Goal: Information Seeking & Learning: Learn about a topic

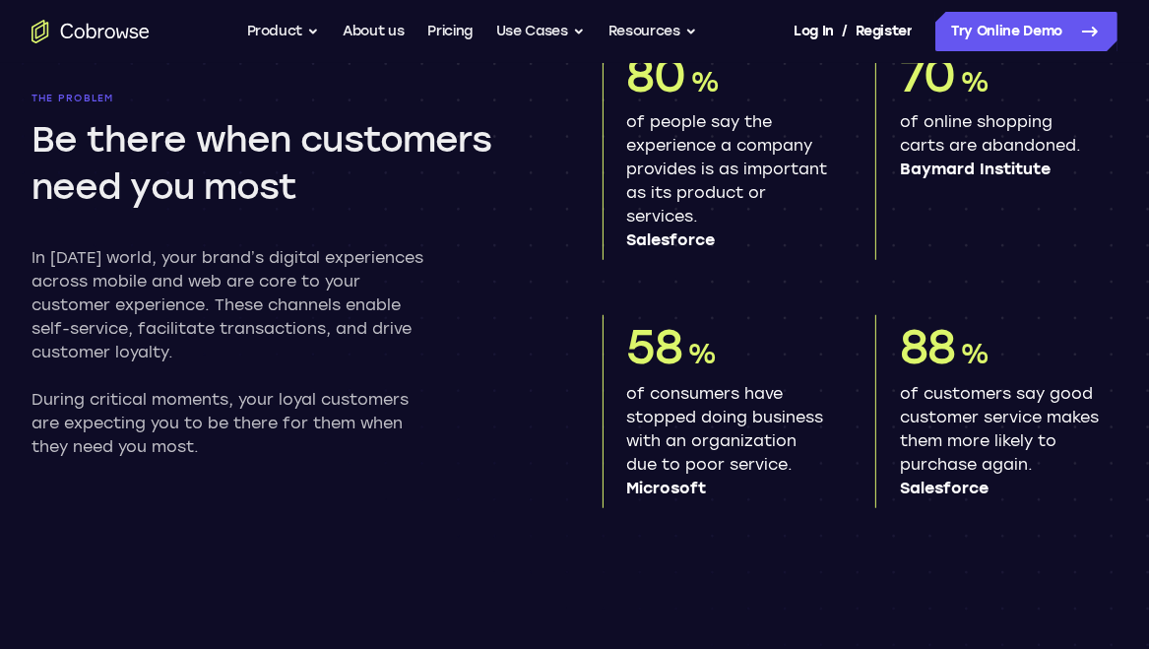
scroll to position [492, 0]
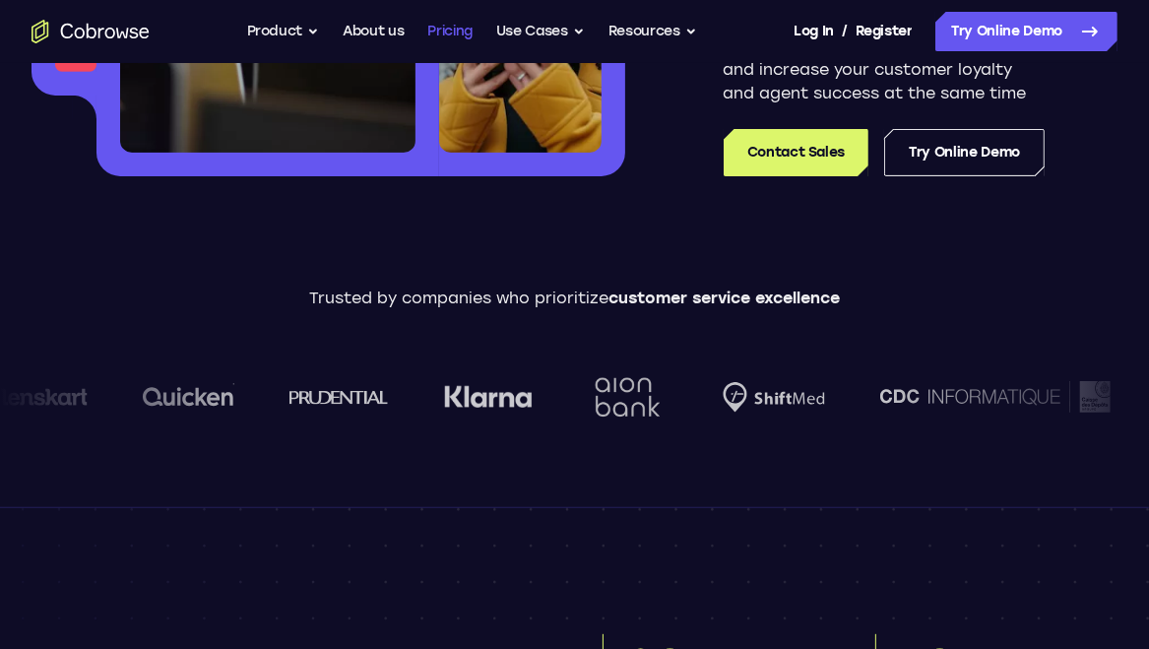
click at [445, 36] on link "Pricing" at bounding box center [449, 31] width 45 height 39
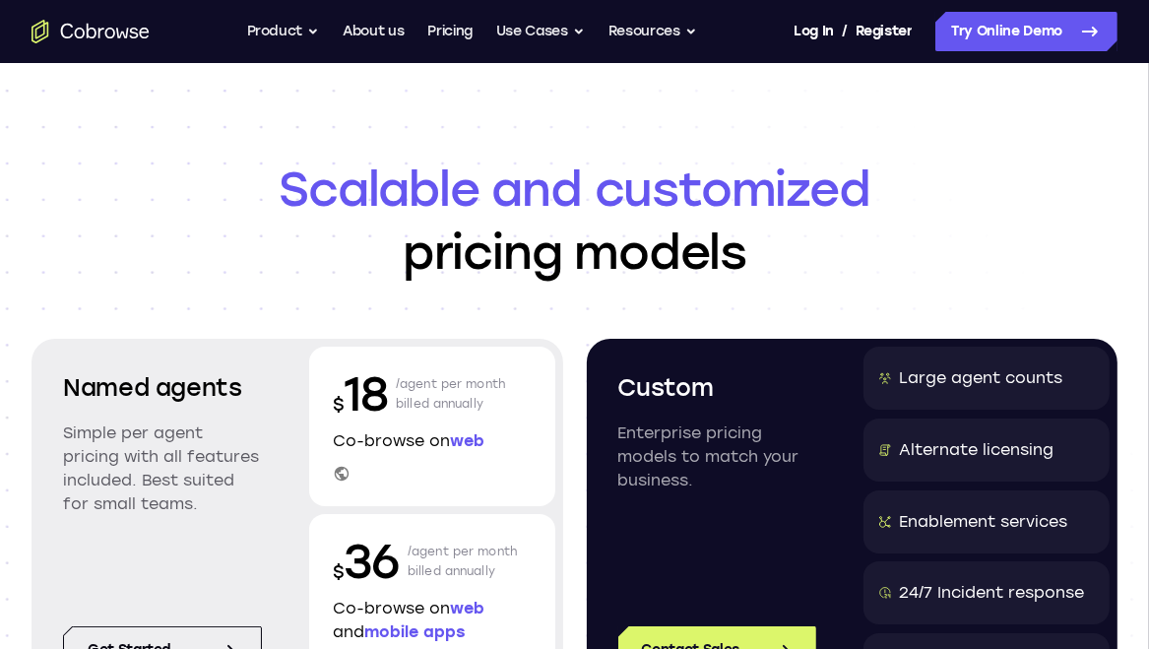
click at [359, 385] on p "$ 18" at bounding box center [360, 393] width 55 height 63
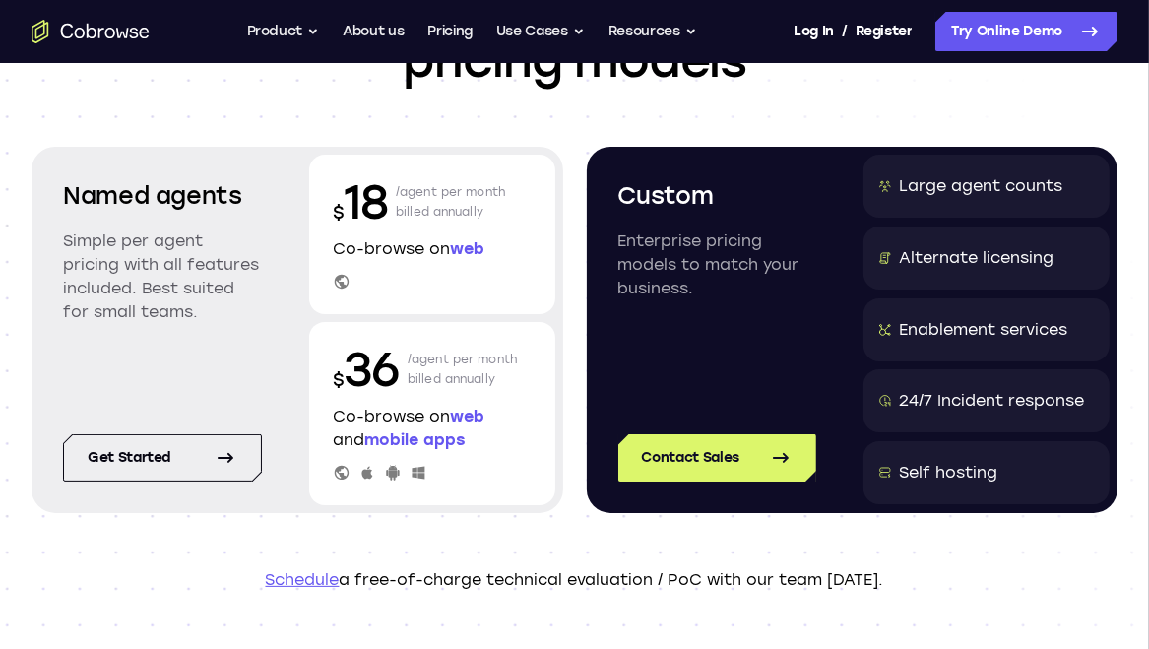
scroll to position [197, 0]
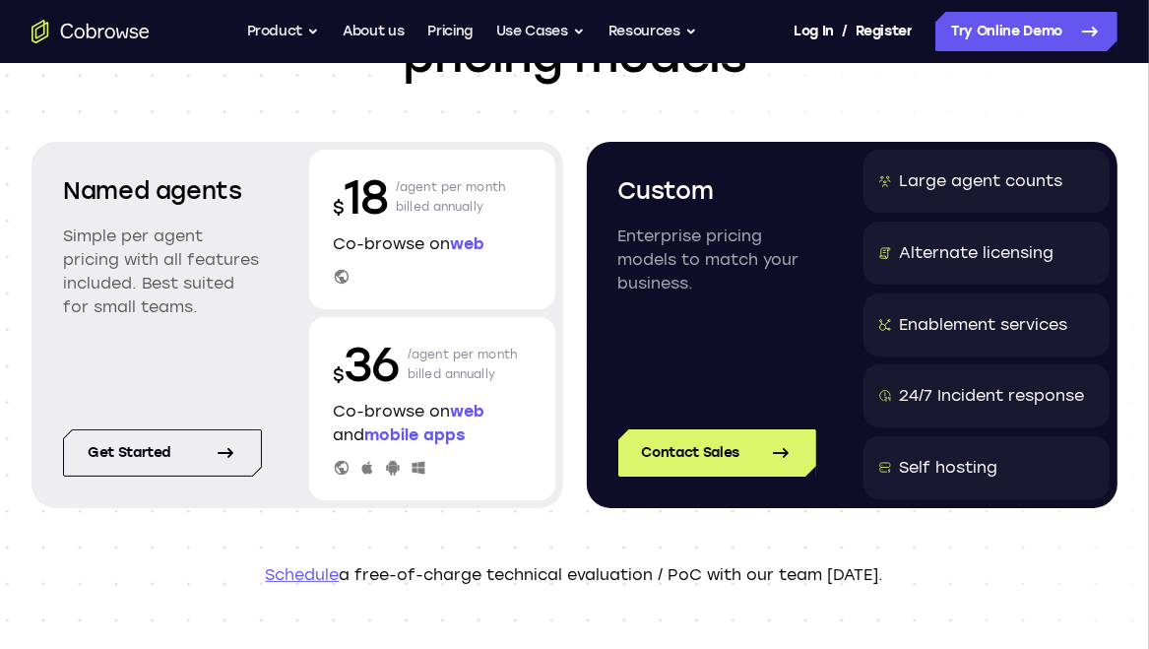
click at [169, 320] on div "Named agents Simple per agent pricing with all features included. Best suited f…" at bounding box center [162, 261] width 246 height 223
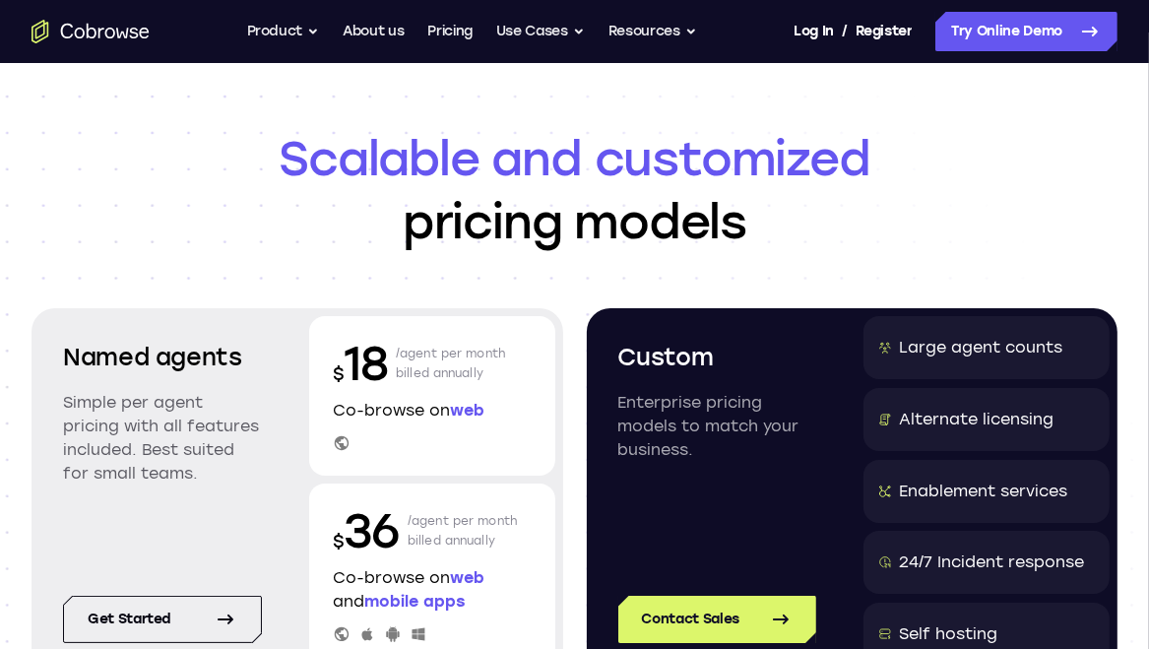
scroll to position [0, 0]
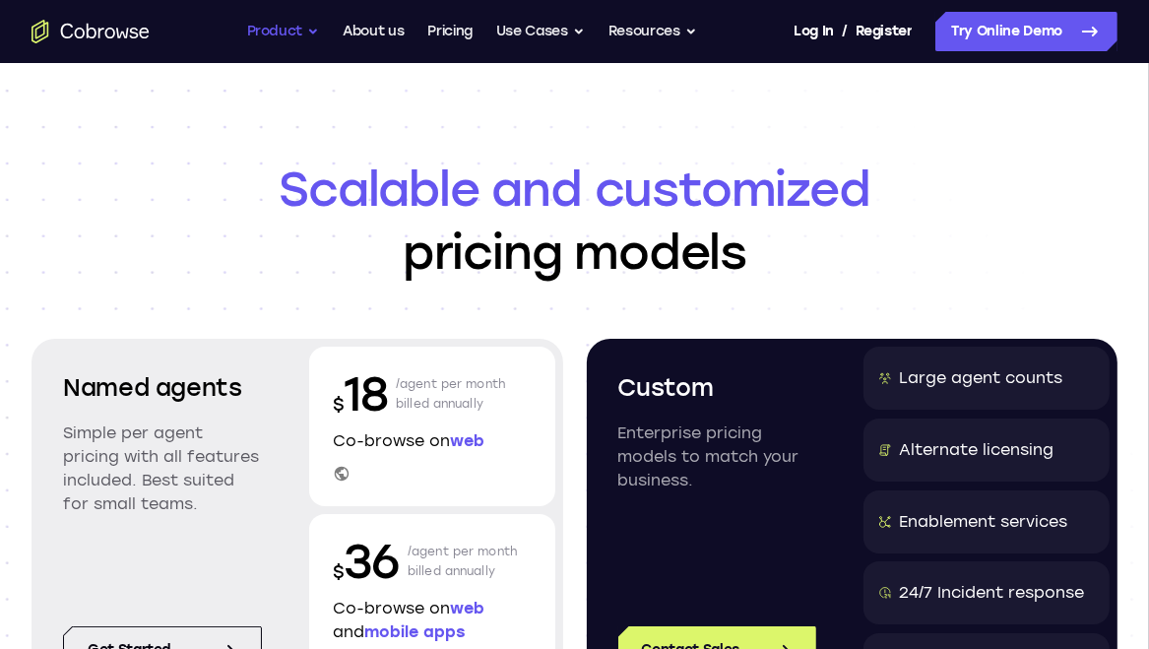
click at [288, 31] on button "Product" at bounding box center [283, 31] width 73 height 39
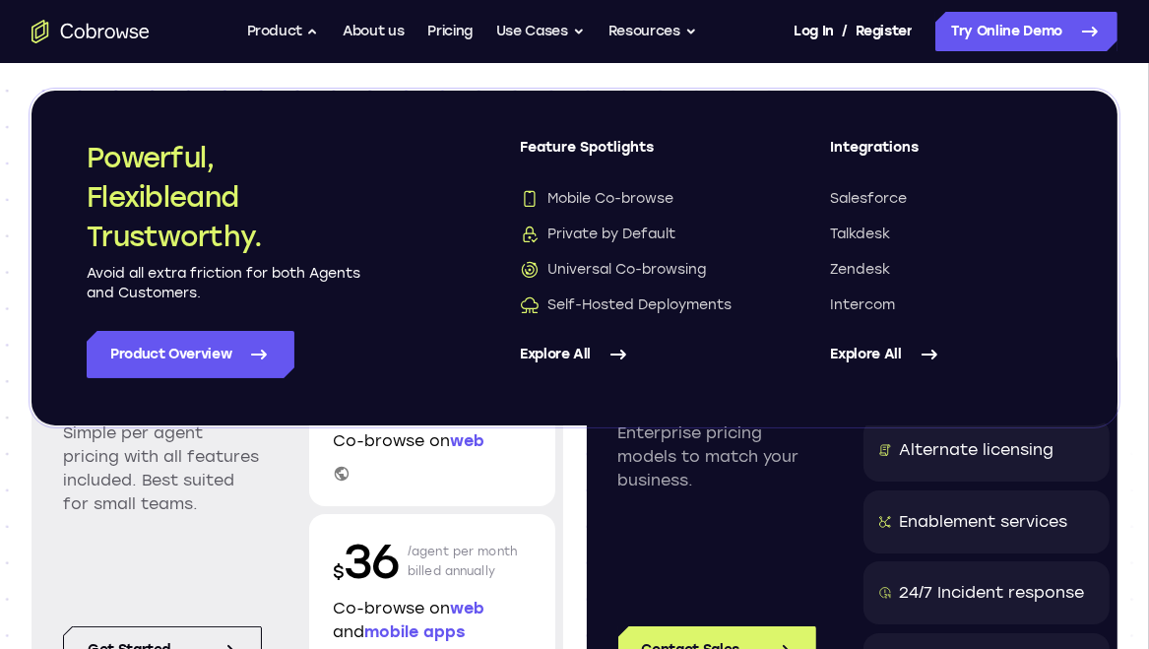
click at [608, 350] on icon at bounding box center [618, 355] width 24 height 24
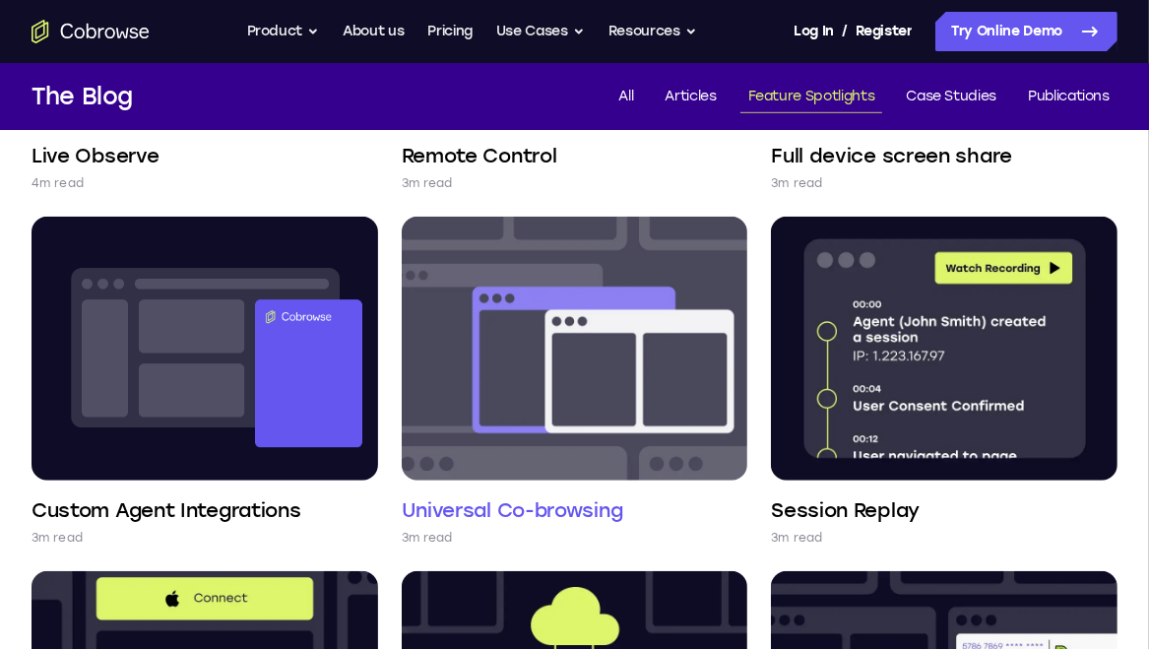
scroll to position [788, 0]
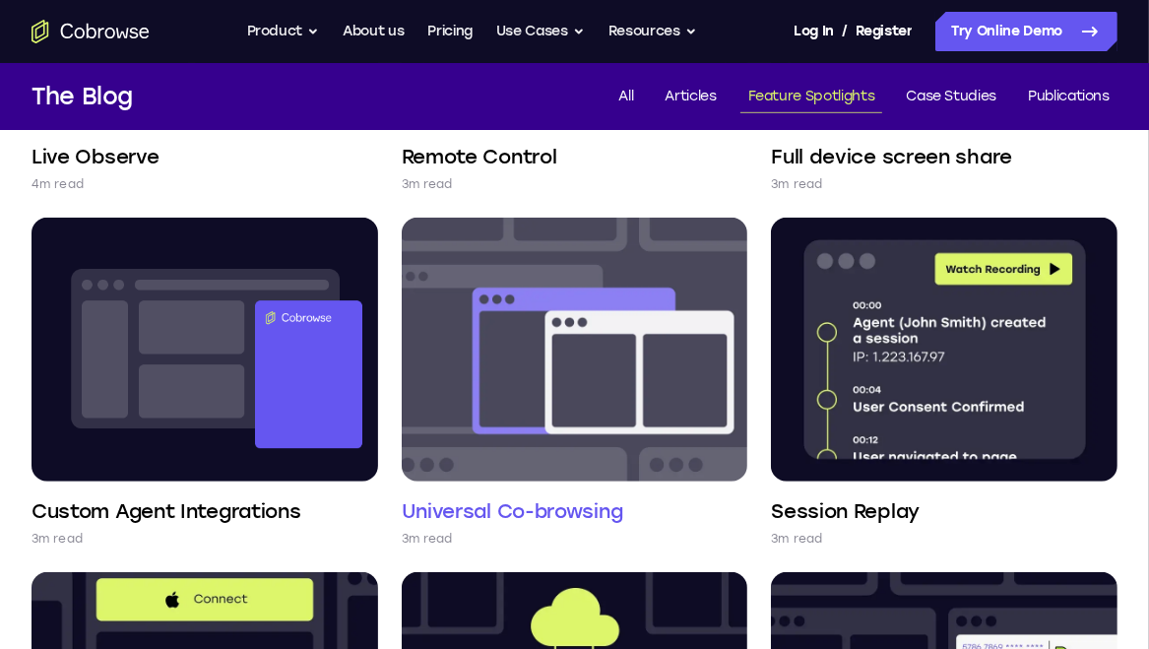
click at [558, 407] on img at bounding box center [575, 350] width 347 height 264
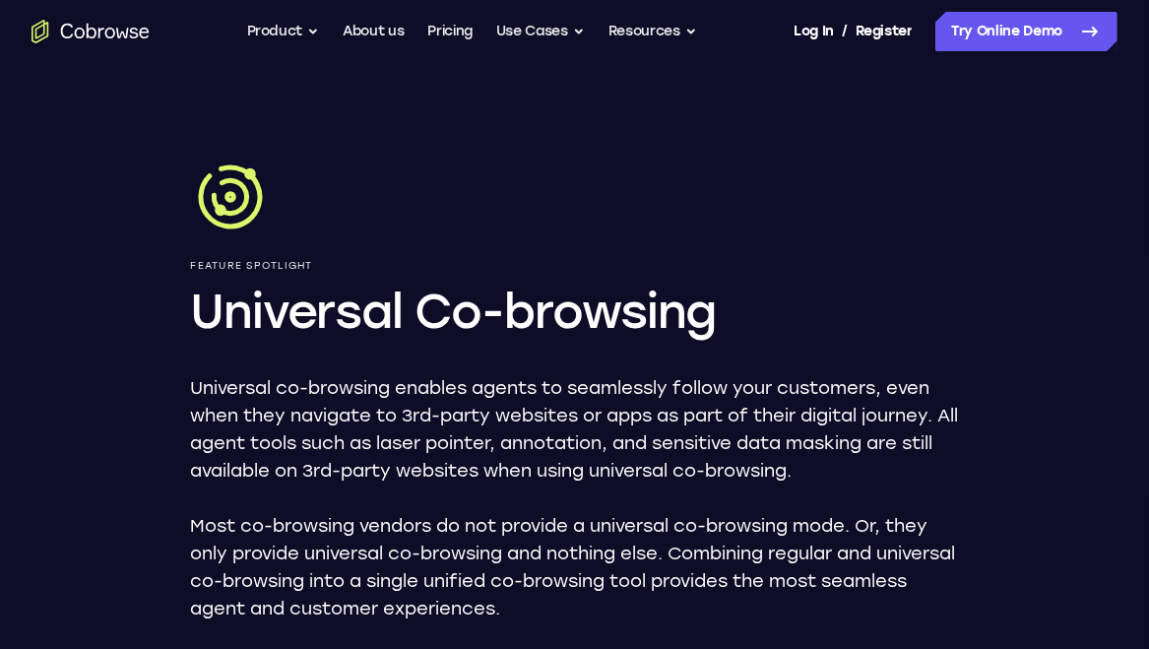
click at [558, 407] on p "Universal co-browsing enables agents to seamlessly follow your customers, even …" at bounding box center [575, 429] width 768 height 110
click at [688, 31] on button "Resources" at bounding box center [652, 31] width 89 height 39
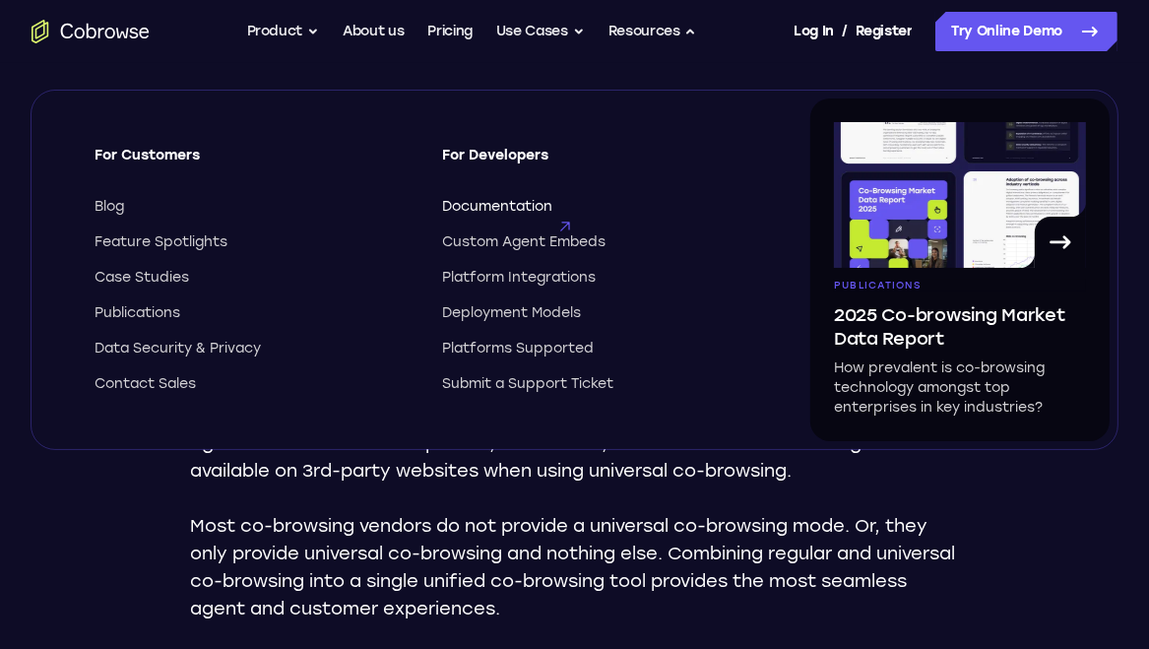
click at [518, 201] on span "Documentation" at bounding box center [498, 207] width 110 height 20
click at [437, 34] on link "Pricing" at bounding box center [449, 31] width 45 height 39
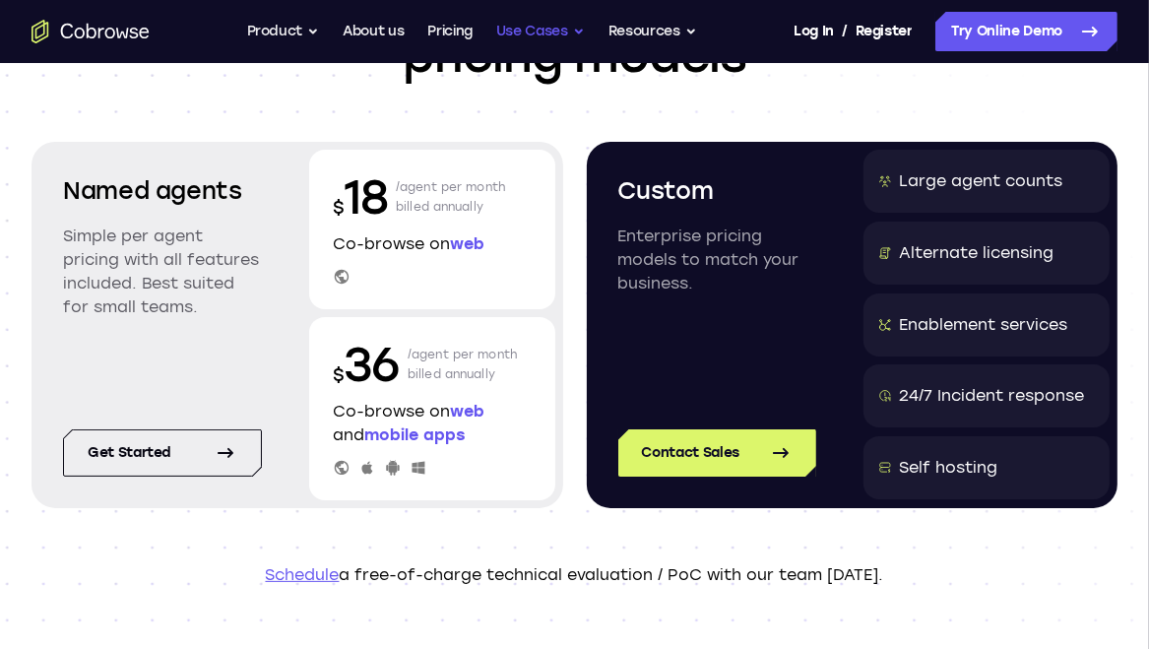
click at [527, 30] on button "Use Cases" at bounding box center [540, 31] width 89 height 39
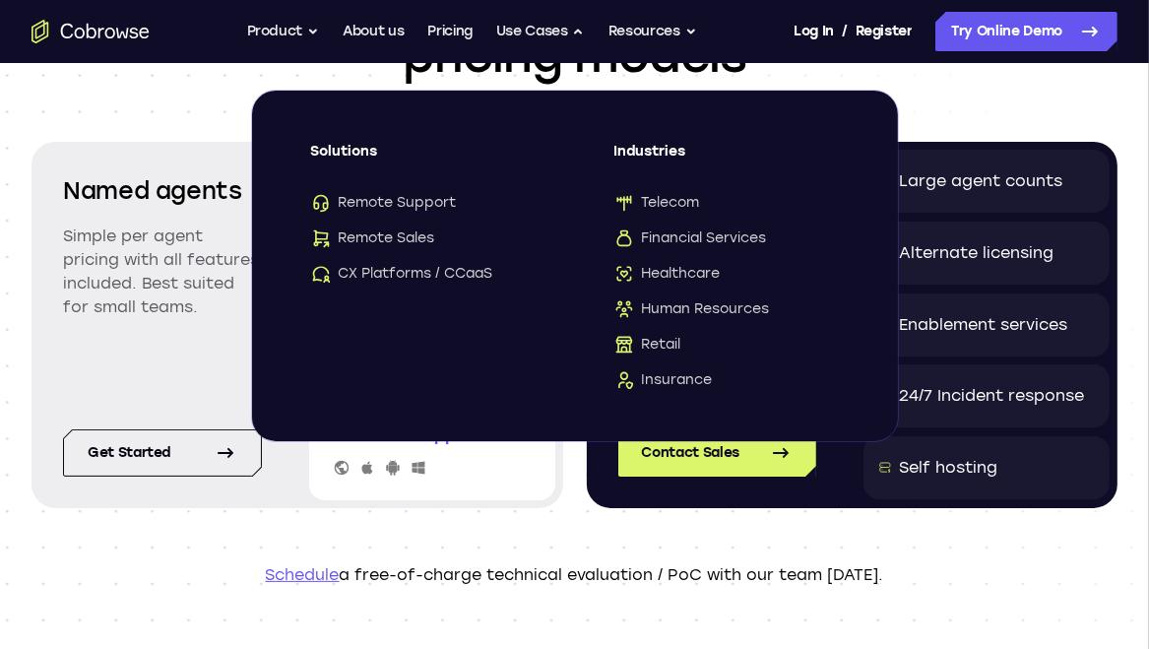
click at [84, 151] on div "Named agents Simple per agent pricing with all features included. Best suited f…" at bounding box center [162, 261] width 246 height 223
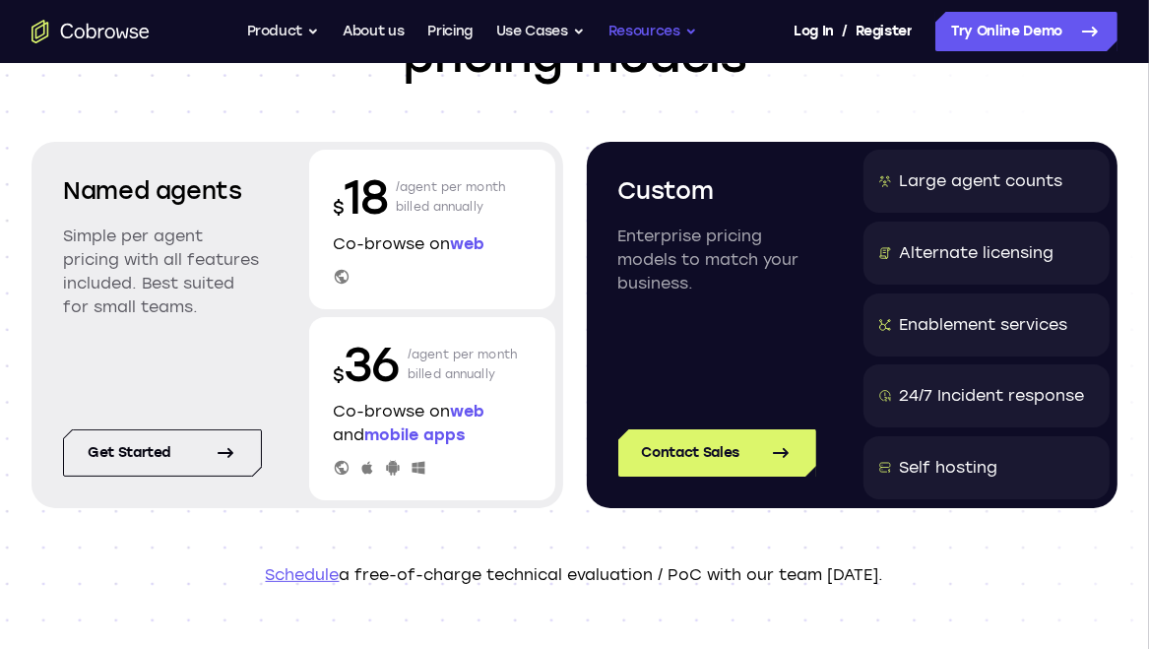
click at [672, 34] on button "Resources" at bounding box center [652, 31] width 89 height 39
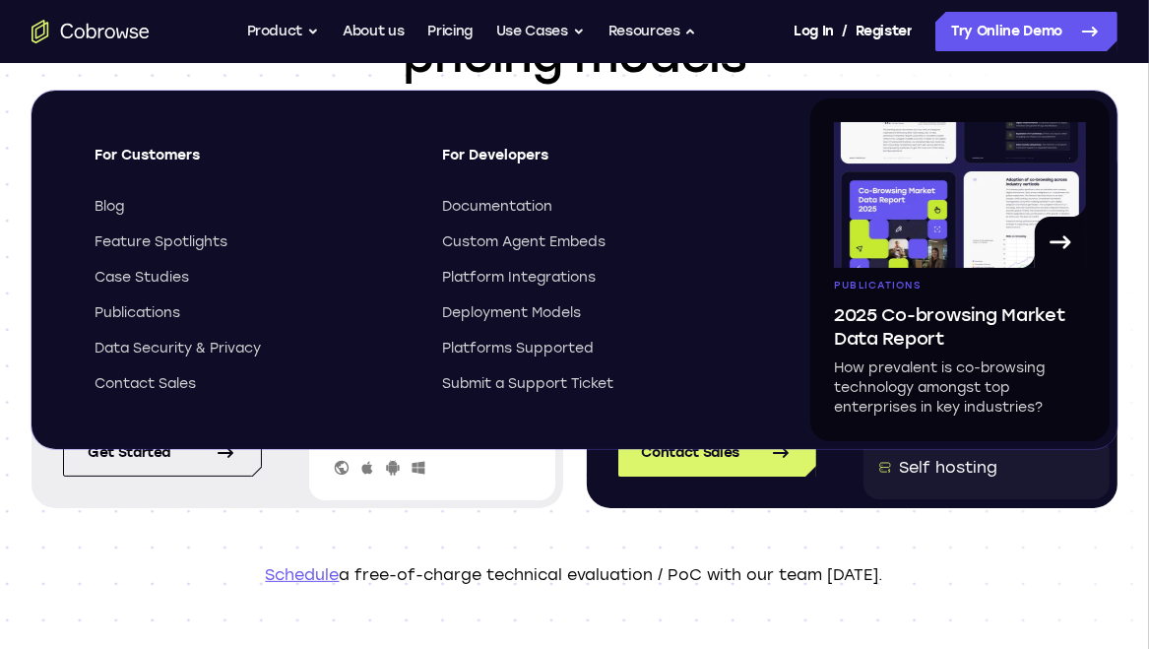
click at [487, 217] on div "Documentation Custom Agent Embeds Platform Integrations Deployment Models Platf…" at bounding box center [599, 295] width 313 height 197
click at [487, 212] on span "Documentation" at bounding box center [498, 207] width 110 height 20
click at [691, 27] on button "Resources" at bounding box center [652, 31] width 89 height 39
